Goal: Task Accomplishment & Management: Use online tool/utility

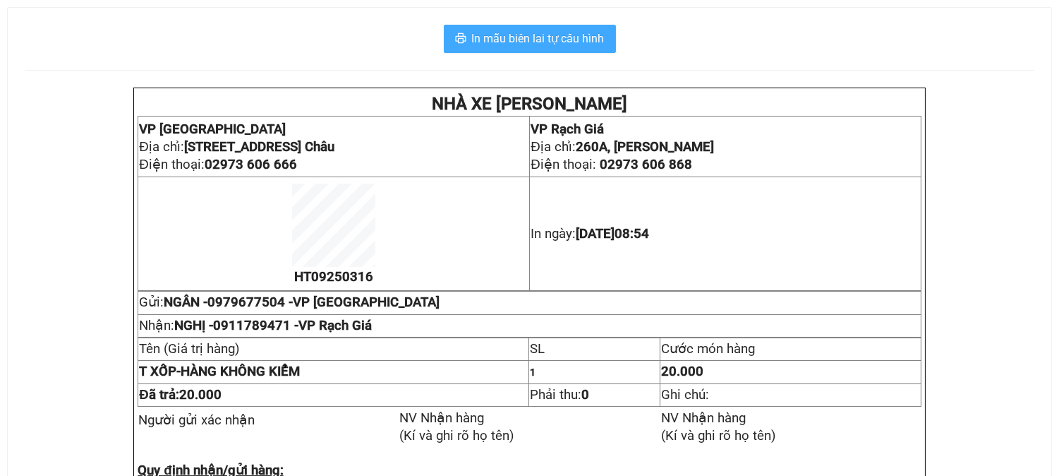
click at [582, 37] on span "In mẫu biên lai tự cấu hình" at bounding box center [538, 39] width 133 height 18
click at [555, 47] on span "In mẫu biên lai tự cấu hình" at bounding box center [538, 39] width 133 height 18
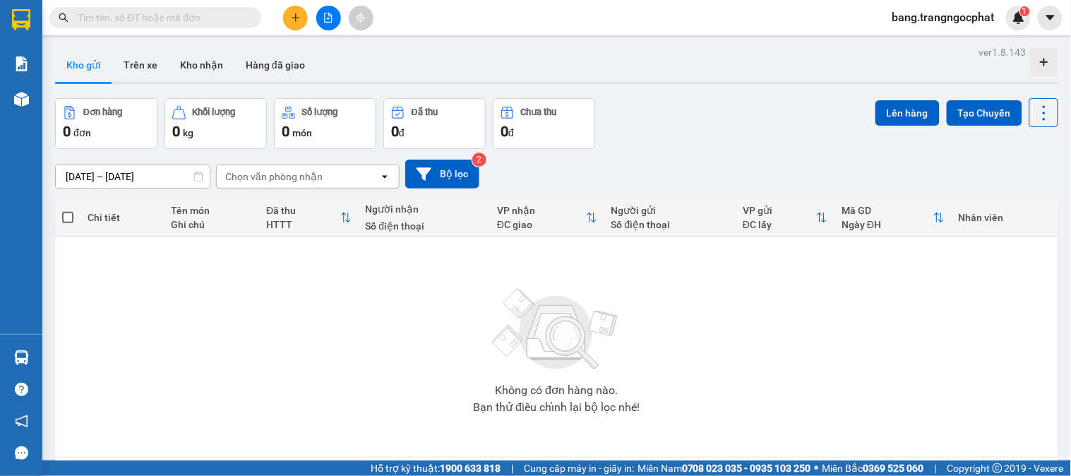
drag, startPoint x: 781, startPoint y: 174, endPoint x: 643, endPoint y: 138, distance: 142.8
click at [781, 173] on div "11/09/2025 – 13/09/2025 Press the down arrow key to interact with the calendar …" at bounding box center [556, 174] width 1003 height 29
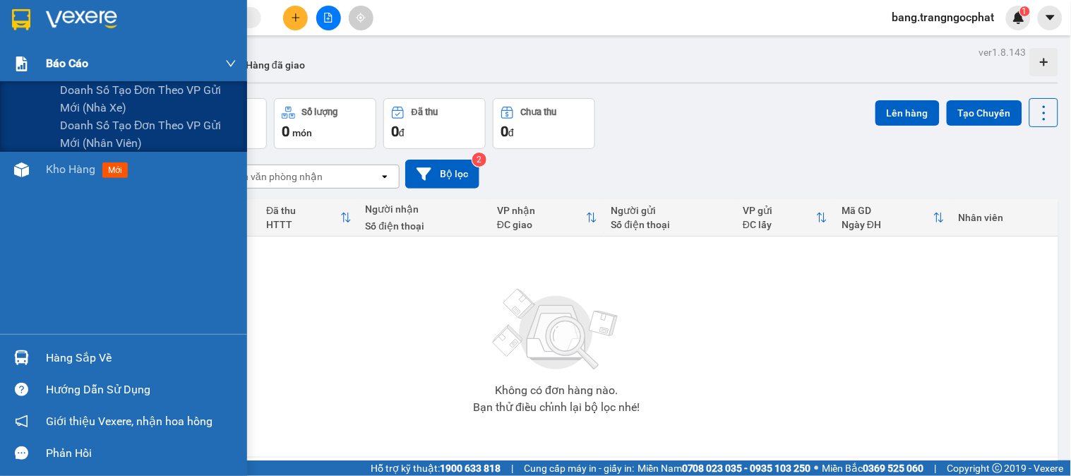
click at [55, 68] on span "Báo cáo" at bounding box center [67, 63] width 42 height 18
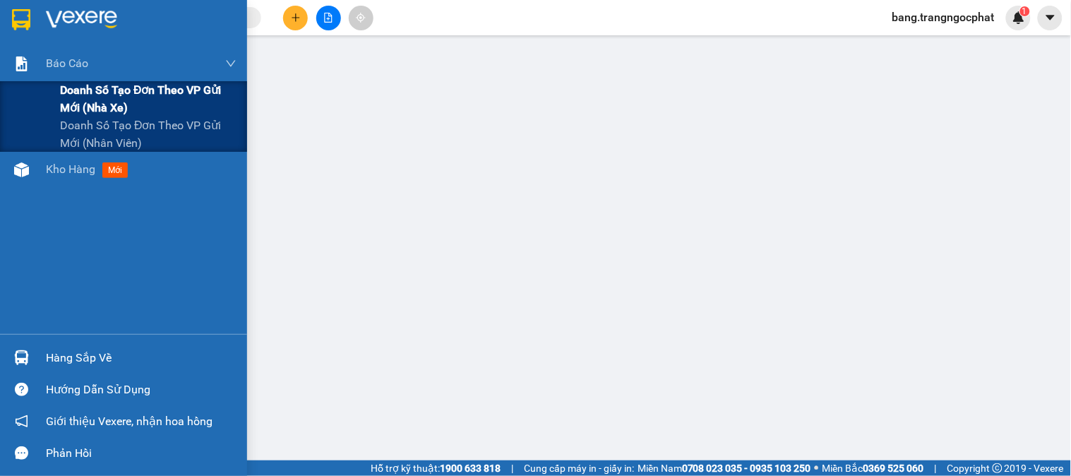
click at [116, 95] on span "Doanh số tạo đơn theo VP gửi mới (nhà xe)" at bounding box center [148, 98] width 176 height 35
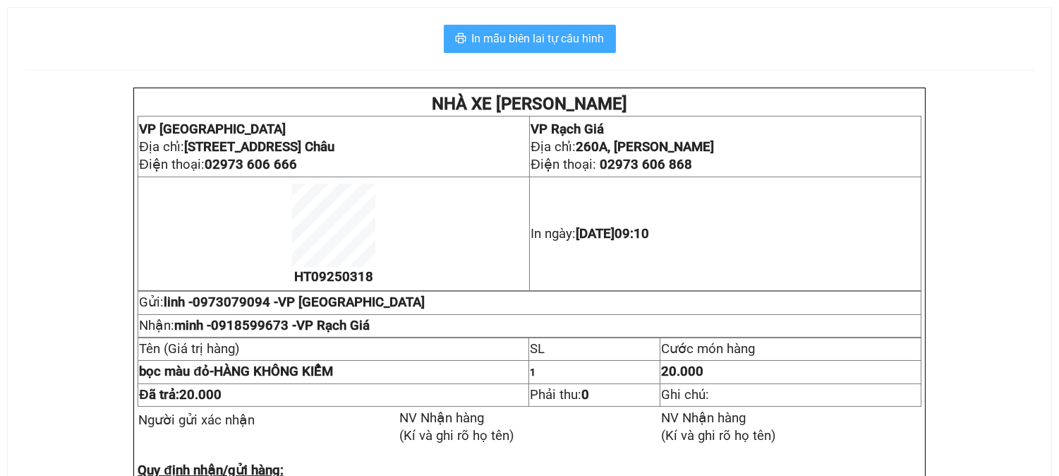
click at [553, 42] on span "In mẫu biên lai tự cấu hình" at bounding box center [538, 39] width 133 height 18
click at [516, 31] on span "In mẫu biên lai tự cấu hình" at bounding box center [538, 39] width 133 height 18
click at [524, 45] on span "In mẫu biên lai tự cấu hình" at bounding box center [538, 39] width 133 height 18
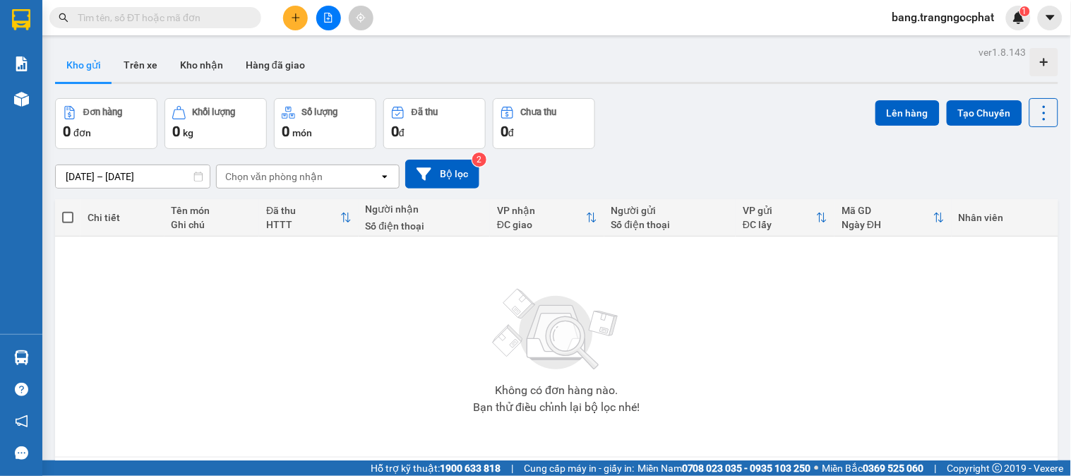
click at [803, 150] on div "[DATE] – [DATE] Press the down arrow key to interact with the calendar and sele…" at bounding box center [556, 174] width 1003 height 50
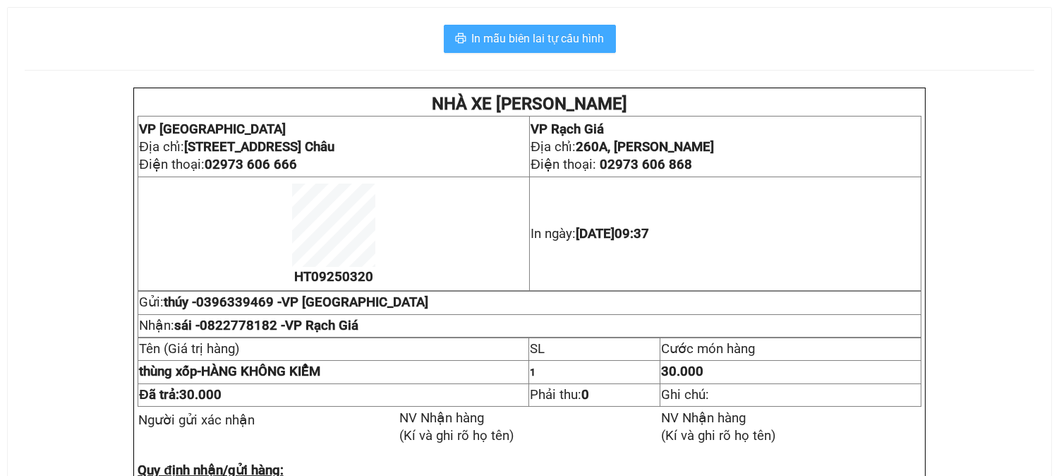
click at [562, 32] on span "In mẫu biên lai tự cấu hình" at bounding box center [538, 39] width 133 height 18
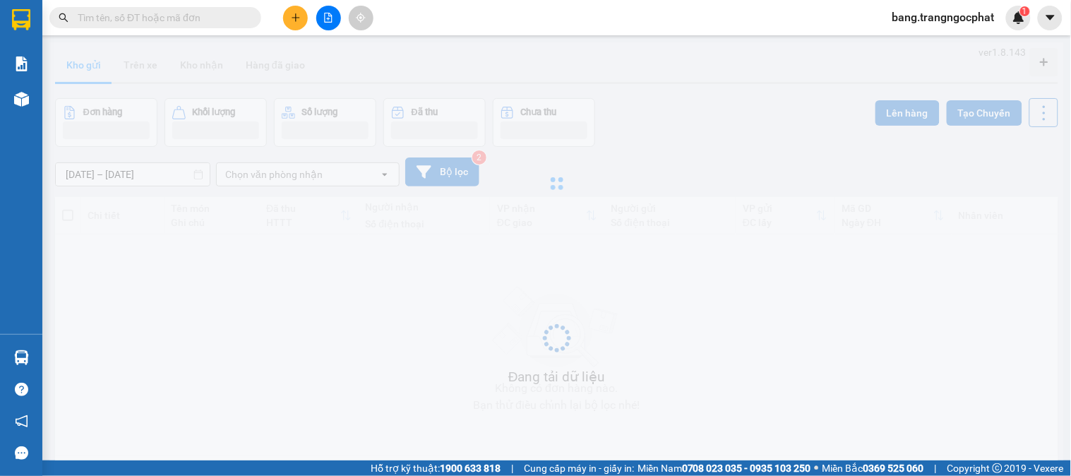
click at [984, 126] on div at bounding box center [556, 183] width 1014 height 282
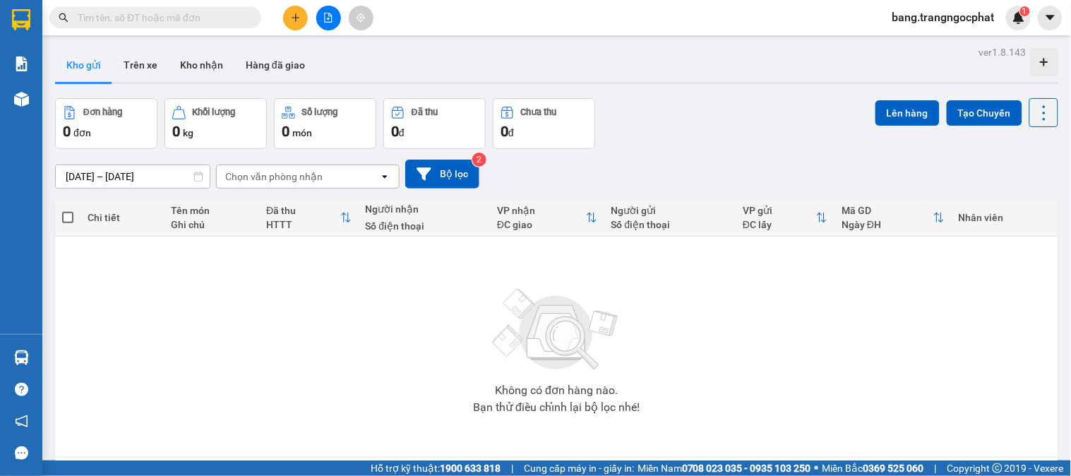
click at [764, 140] on div "Đơn hàng 0 đơn Khối lượng 0 kg Số lượng 0 món Đã thu 0 đ Chưa thu 0 đ Lên hàng …" at bounding box center [556, 123] width 1003 height 51
click at [736, 342] on div "Không có đơn hàng nào. Bạn thử điều chỉnh lại bộ lọc nhé!" at bounding box center [556, 347] width 989 height 212
